Goal: Task Accomplishment & Management: Complete application form

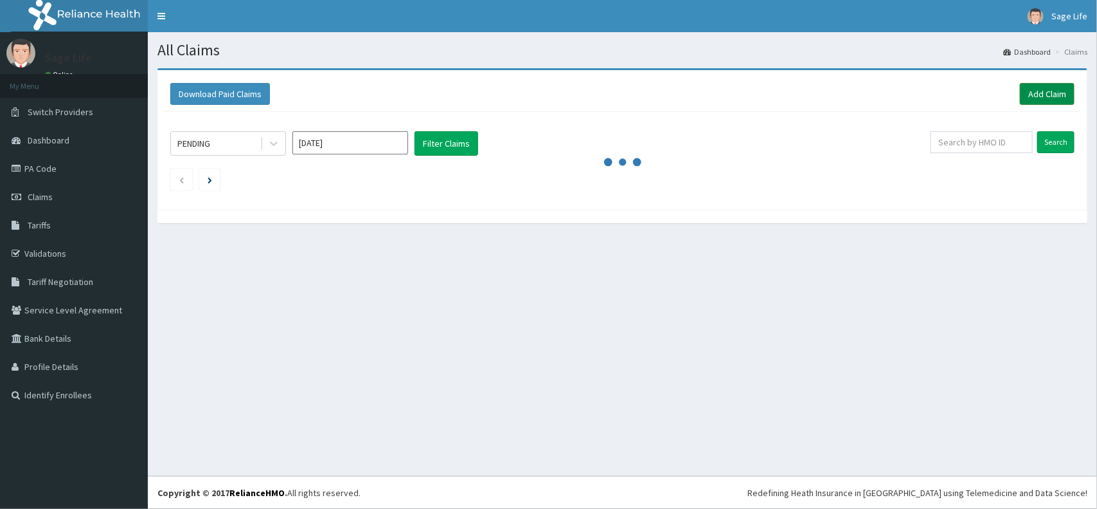
click at [1037, 91] on link "Add Claim" at bounding box center [1047, 94] width 55 height 22
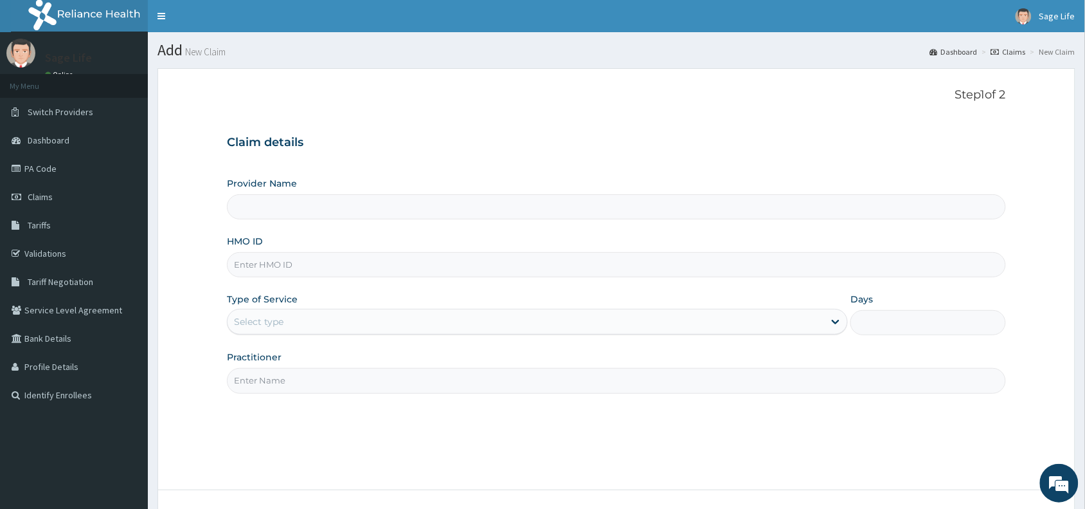
click at [299, 262] on input "HMO ID" at bounding box center [616, 264] width 779 height 25
type input "Sage Life Laboratories and Diagnostics"
click at [341, 265] on input "HMO ID" at bounding box center [616, 264] width 779 height 25
paste input "SLR/10030/A"
type input "SLR/10030/A"
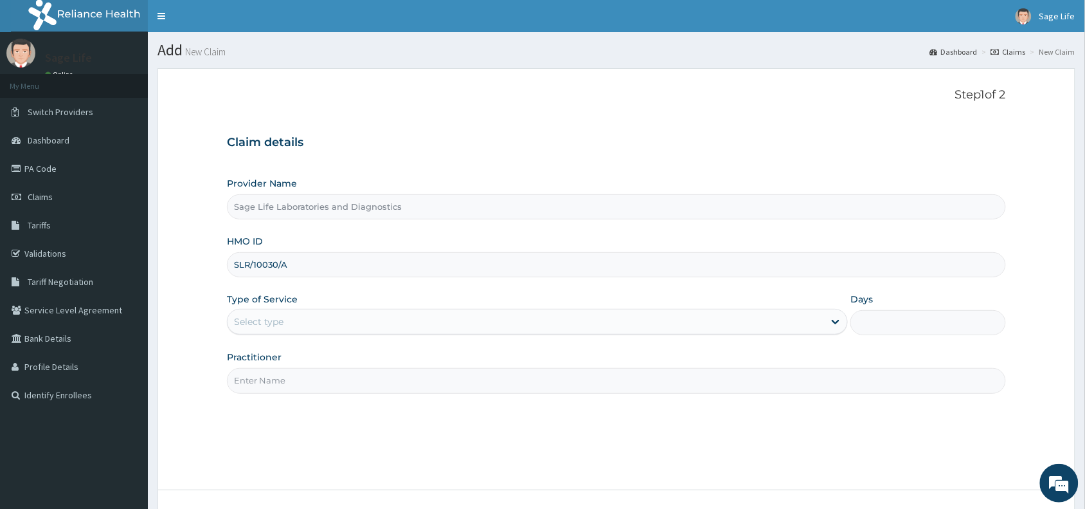
click at [339, 331] on div "Select type" at bounding box center [526, 321] width 597 height 21
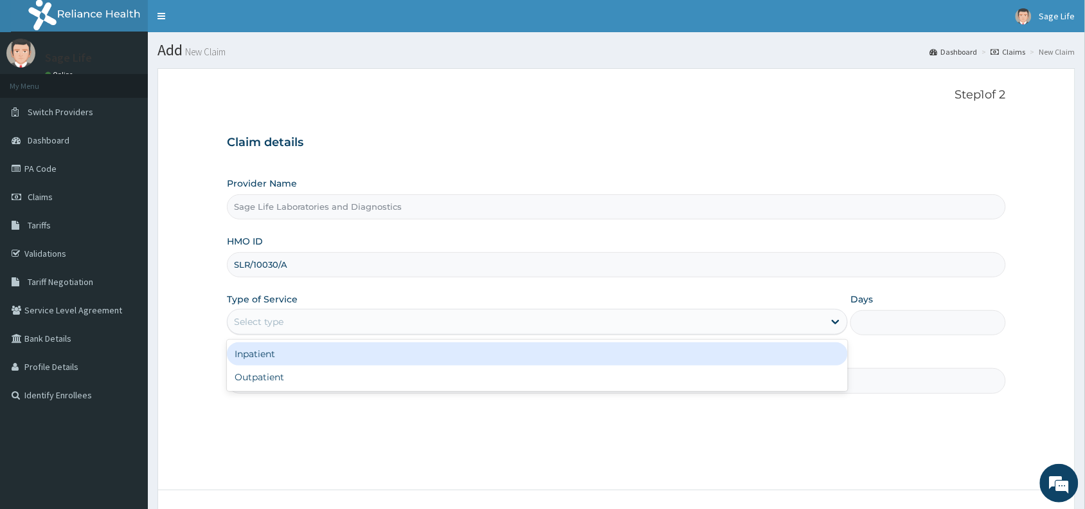
click at [339, 313] on div "Select type" at bounding box center [526, 321] width 597 height 21
click at [344, 320] on div "Select type" at bounding box center [526, 321] width 597 height 21
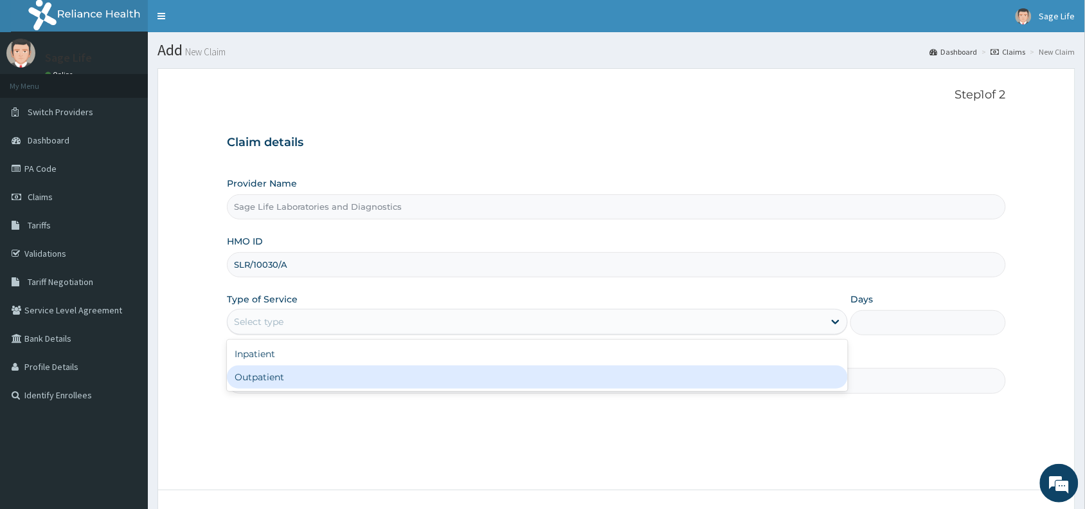
click at [339, 375] on div "Outpatient" at bounding box center [537, 376] width 621 height 23
type input "1"
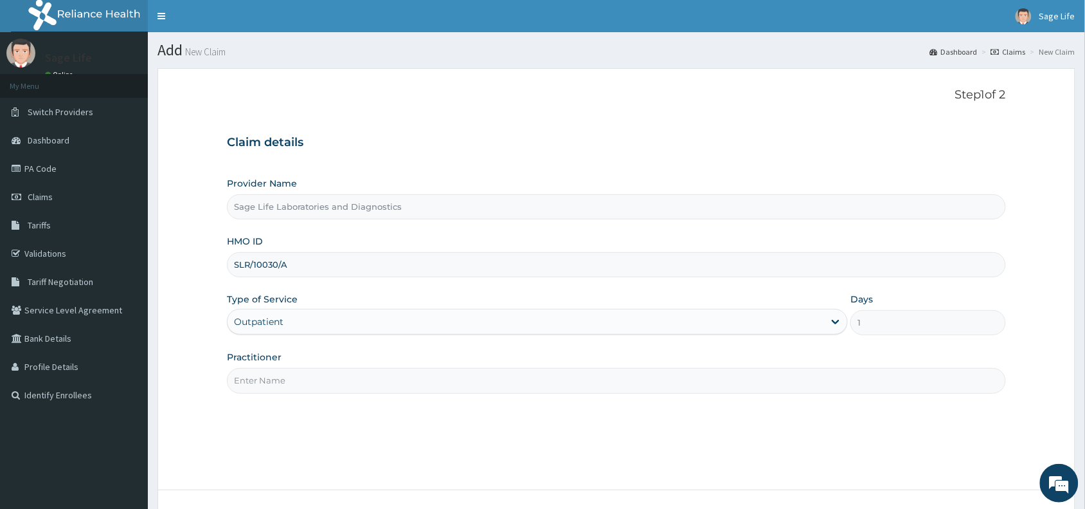
click at [327, 384] on input "Practitioner" at bounding box center [616, 380] width 779 height 25
type input "NIL"
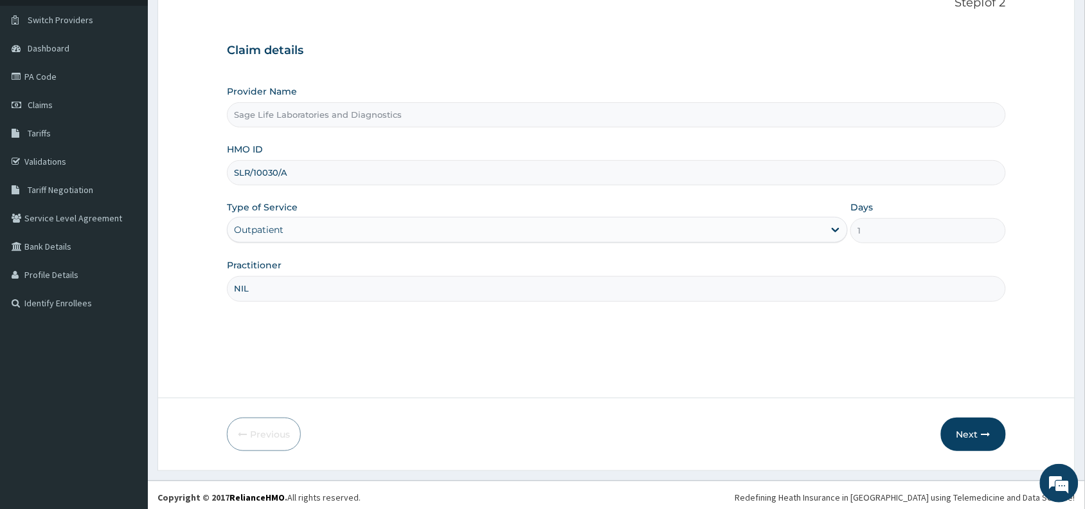
scroll to position [96, 0]
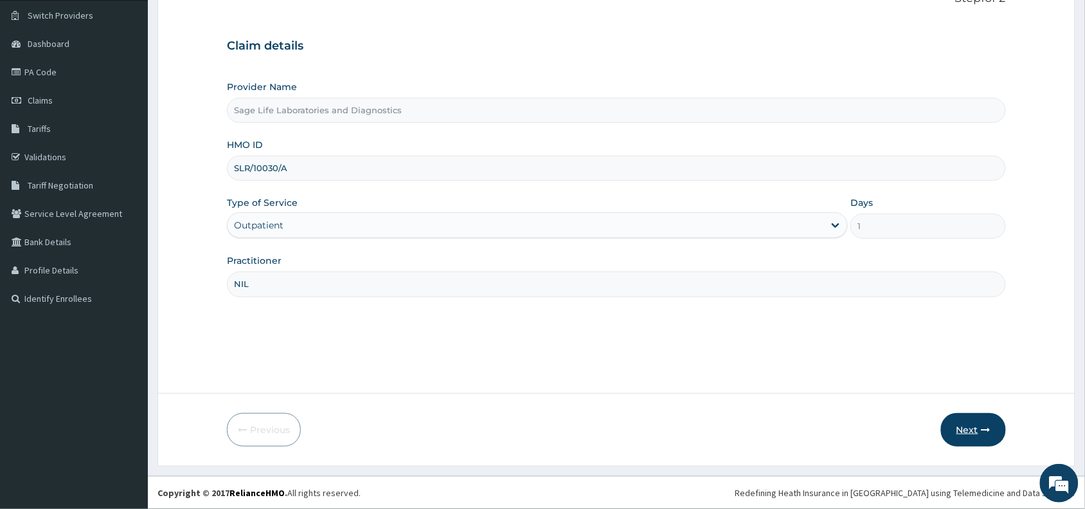
click at [978, 437] on button "Next" at bounding box center [973, 429] width 65 height 33
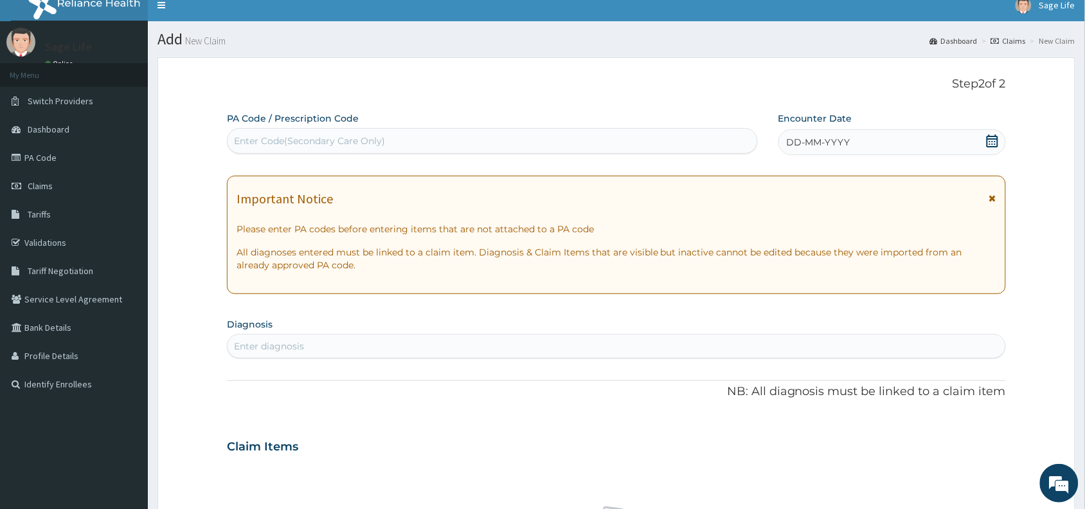
scroll to position [0, 0]
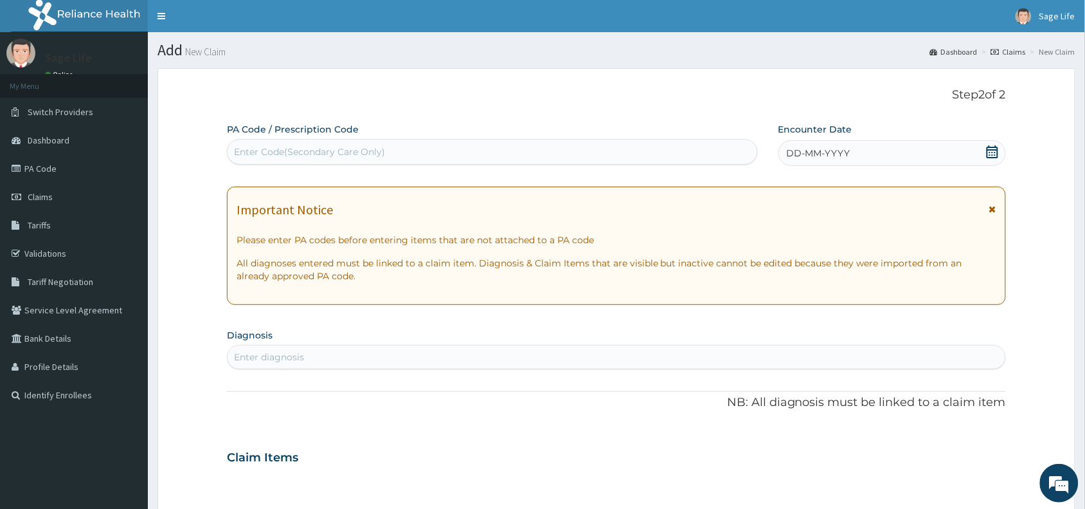
click at [307, 168] on div "PA Code / Prescription Code Enter Code(Secondary Care Only) Encounter Date DD-M…" at bounding box center [616, 455] width 779 height 665
click at [352, 147] on div "Enter Code(Secondary Care Only)" at bounding box center [309, 151] width 151 height 13
paste input "PA/1DB3AB"
type input "PA/1DB3AB"
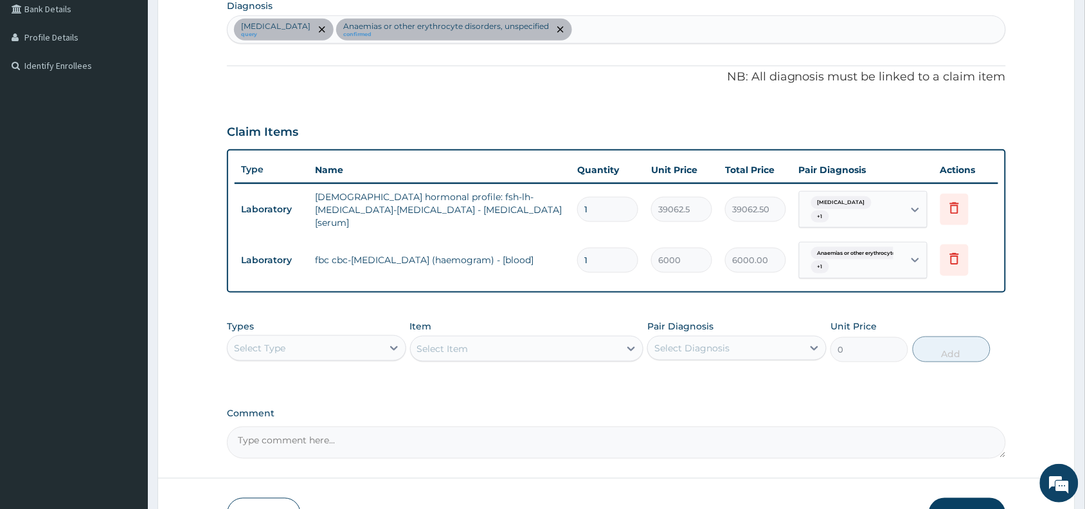
scroll to position [332, 0]
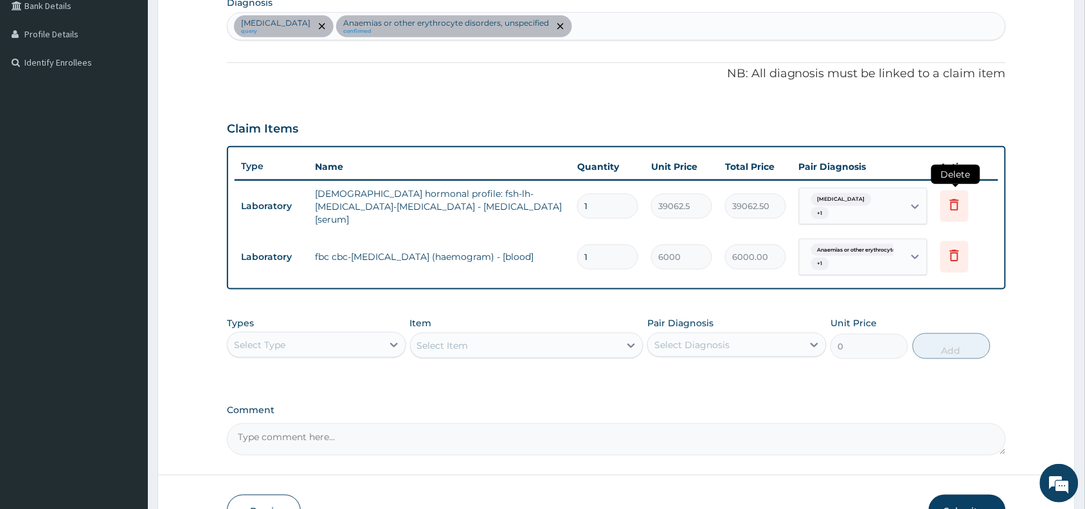
click at [956, 204] on icon at bounding box center [954, 204] width 15 height 15
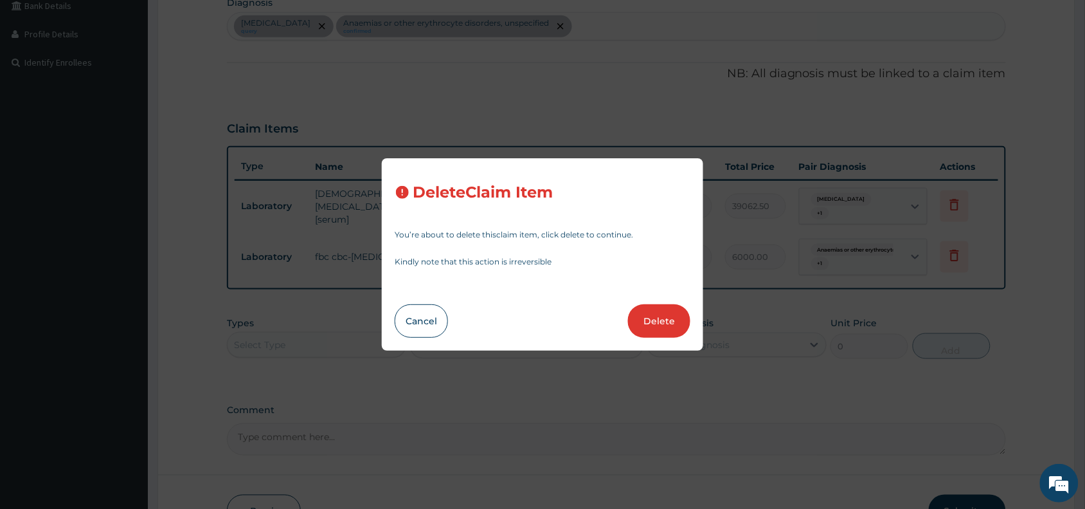
click at [658, 323] on button "Delete" at bounding box center [659, 320] width 62 height 33
type input "6000"
type input "6000.00"
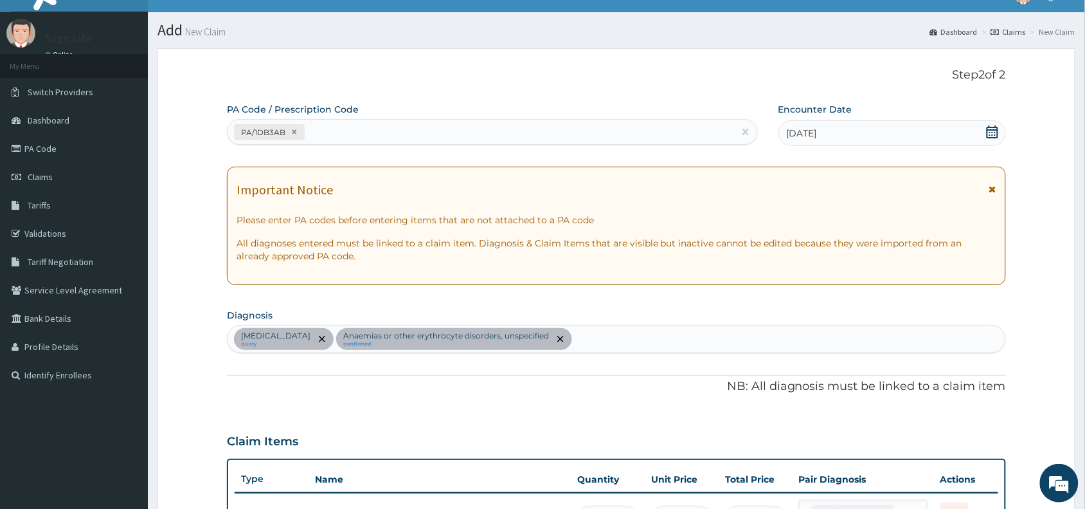
scroll to position [0, 0]
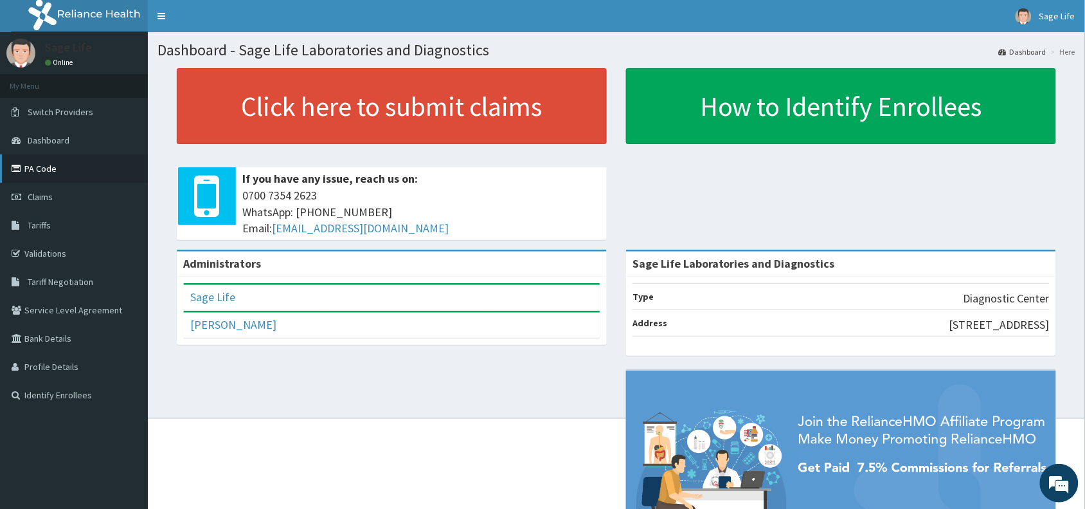
click at [57, 169] on link "PA Code" at bounding box center [74, 168] width 148 height 28
